Goal: Task Accomplishment & Management: Manage account settings

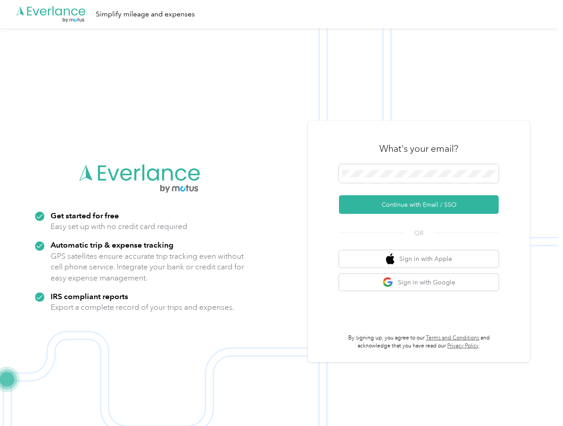
click at [282, 213] on img at bounding box center [279, 241] width 559 height 426
click at [282, 14] on div ".cls-1 { fill: #00adee; } .cls-2 { fill: #fff; } .cls-3 { fill: #707372; } .cls…" at bounding box center [279, 14] width 559 height 28
click at [423, 205] on button "Continue with Email / SSO" at bounding box center [419, 204] width 160 height 19
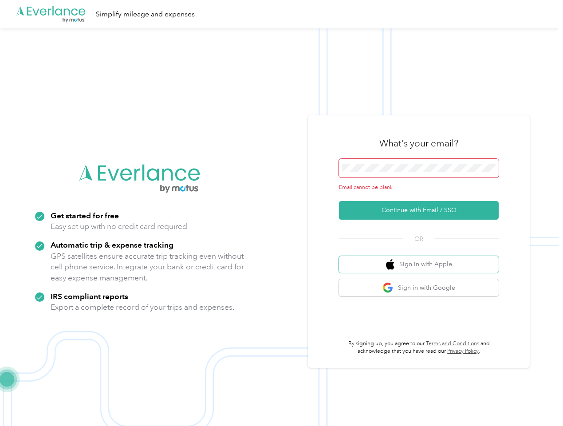
click at [423, 259] on button "Sign in with Apple" at bounding box center [419, 264] width 160 height 17
